Goal: Check status: Check status

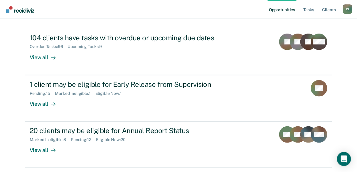
scroll to position [78, 0]
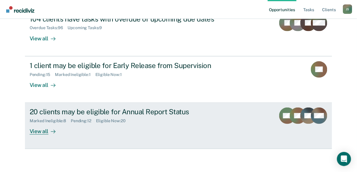
click at [40, 132] on div "View all" at bounding box center [46, 128] width 33 height 11
